Goal: Navigation & Orientation: Find specific page/section

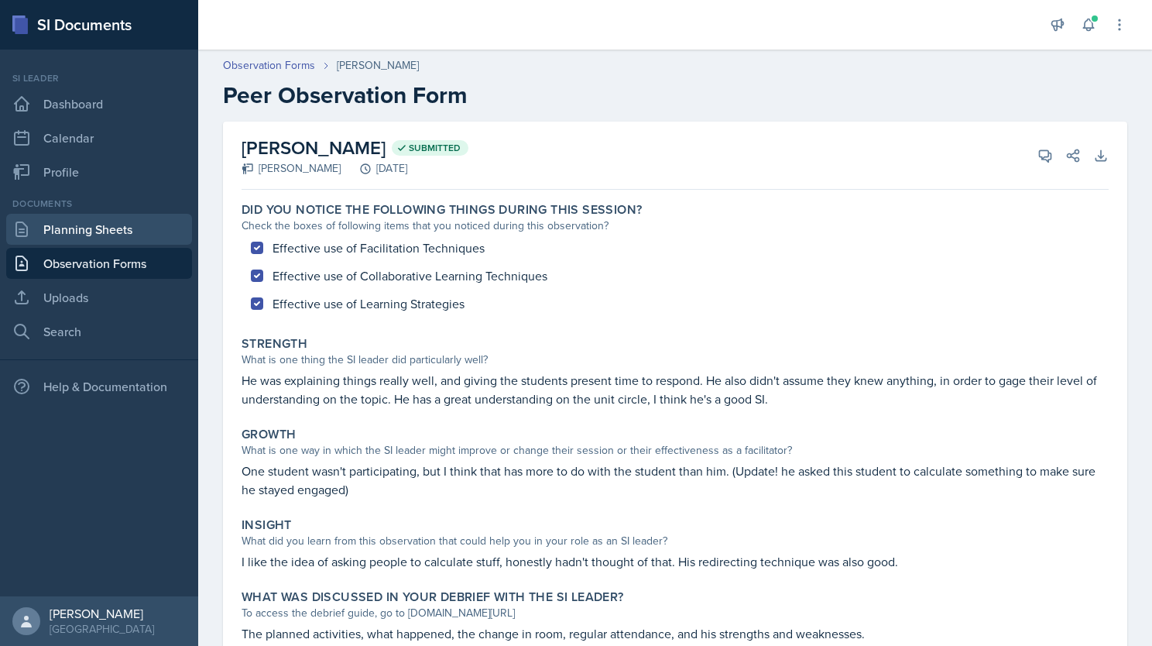
click at [93, 238] on link "Planning Sheets" at bounding box center [99, 229] width 186 height 31
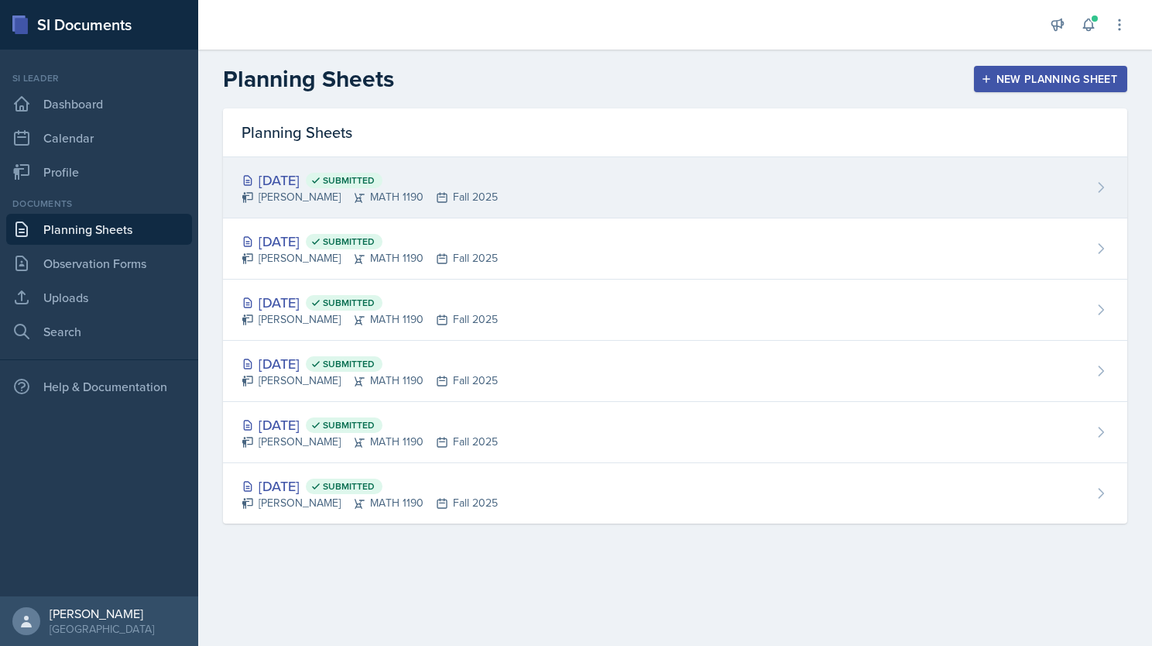
click at [652, 197] on div "[DATE] Submitted [PERSON_NAME] MATH 1190 Fall 2025" at bounding box center [675, 187] width 904 height 61
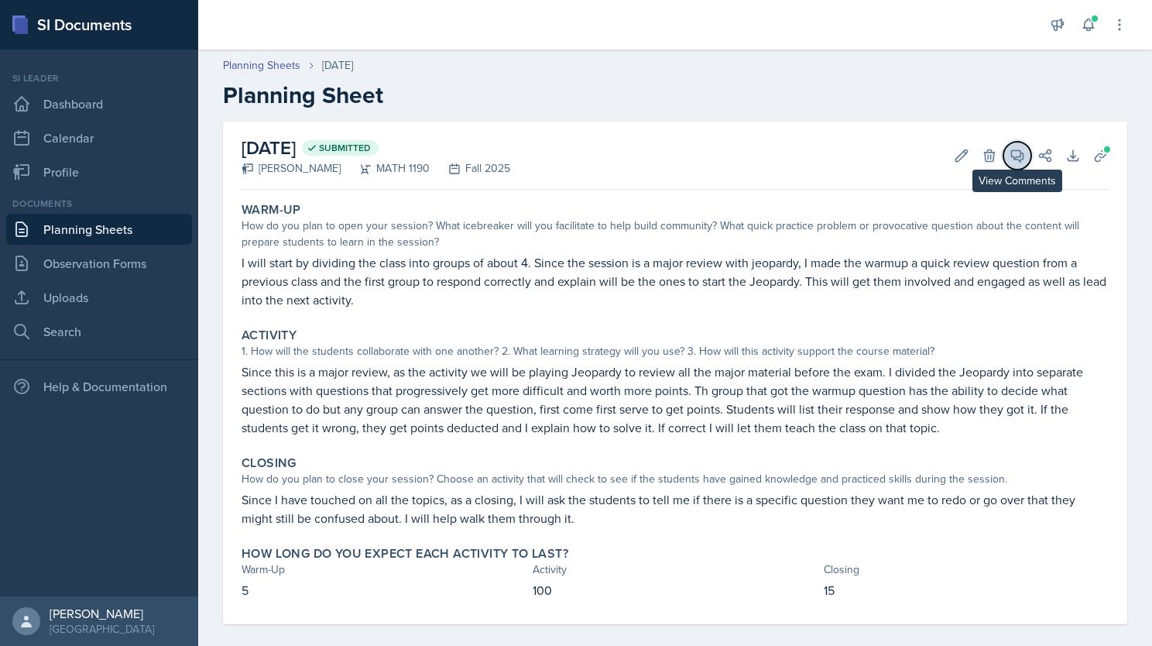
click at [809, 146] on button "View Comments" at bounding box center [1017, 156] width 28 height 28
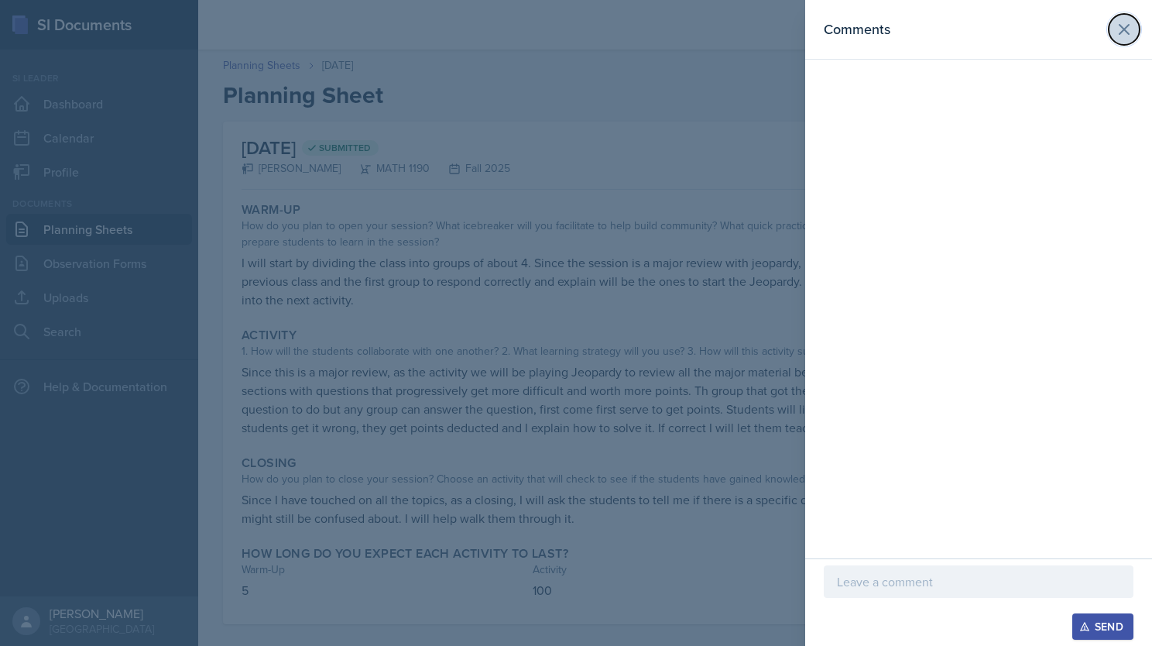
click at [809, 30] on icon at bounding box center [1124, 29] width 9 height 9
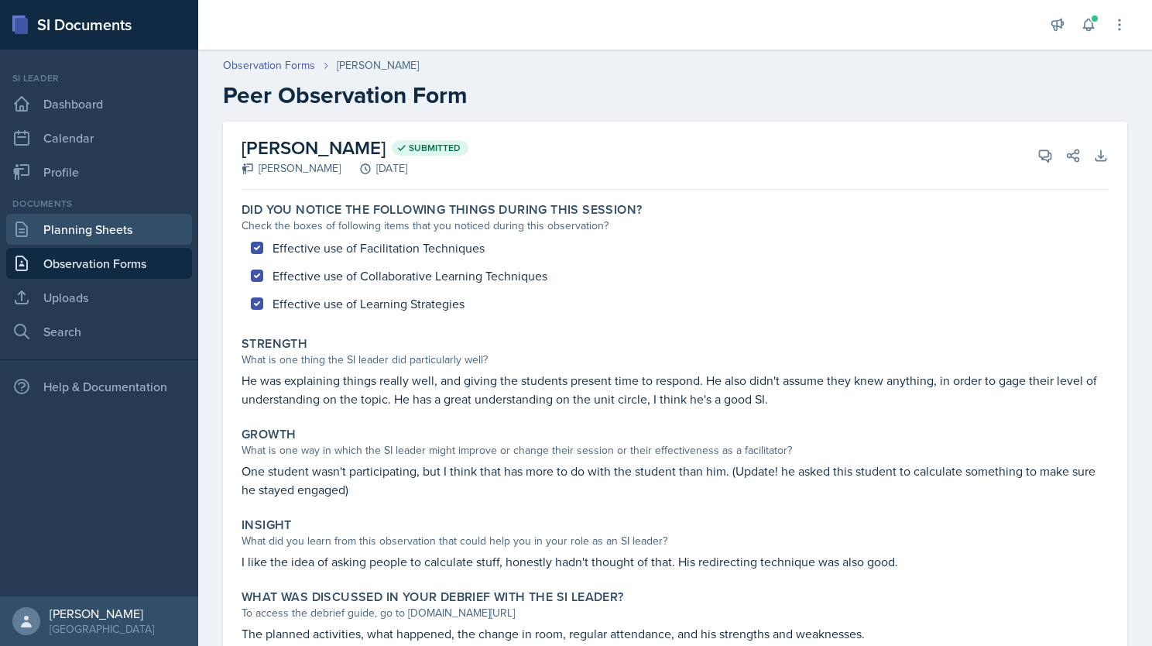
click at [74, 237] on link "Planning Sheets" at bounding box center [99, 229] width 186 height 31
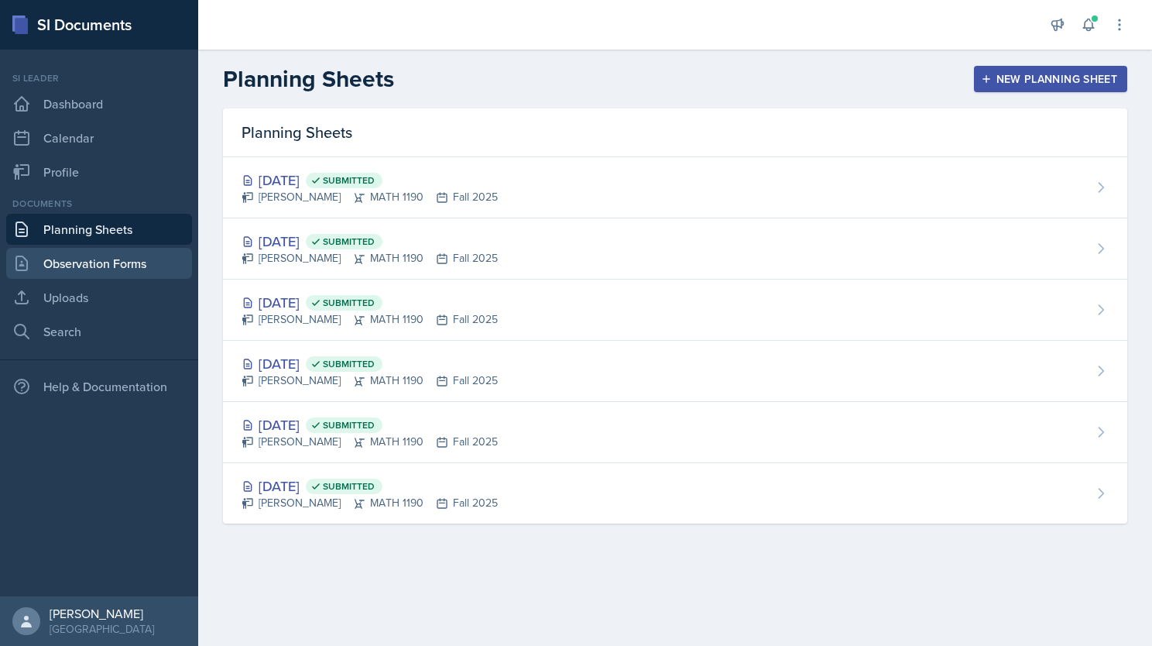
click at [82, 259] on link "Observation Forms" at bounding box center [99, 263] width 186 height 31
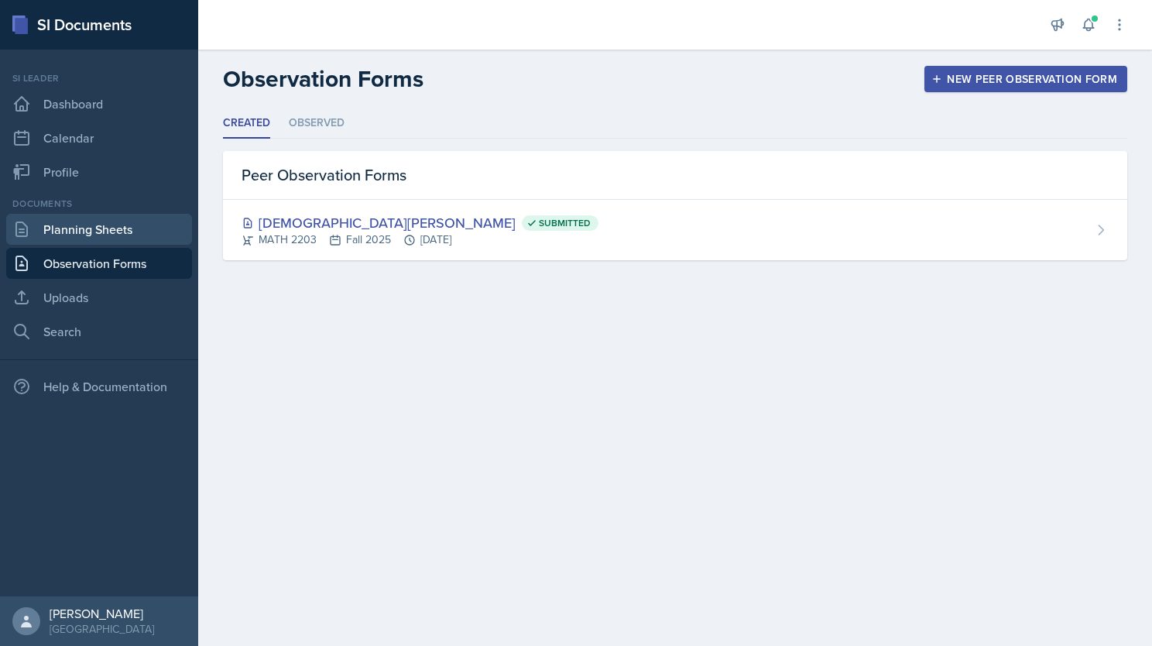
click at [78, 228] on link "Planning Sheets" at bounding box center [99, 229] width 186 height 31
